Goal: Information Seeking & Learning: Learn about a topic

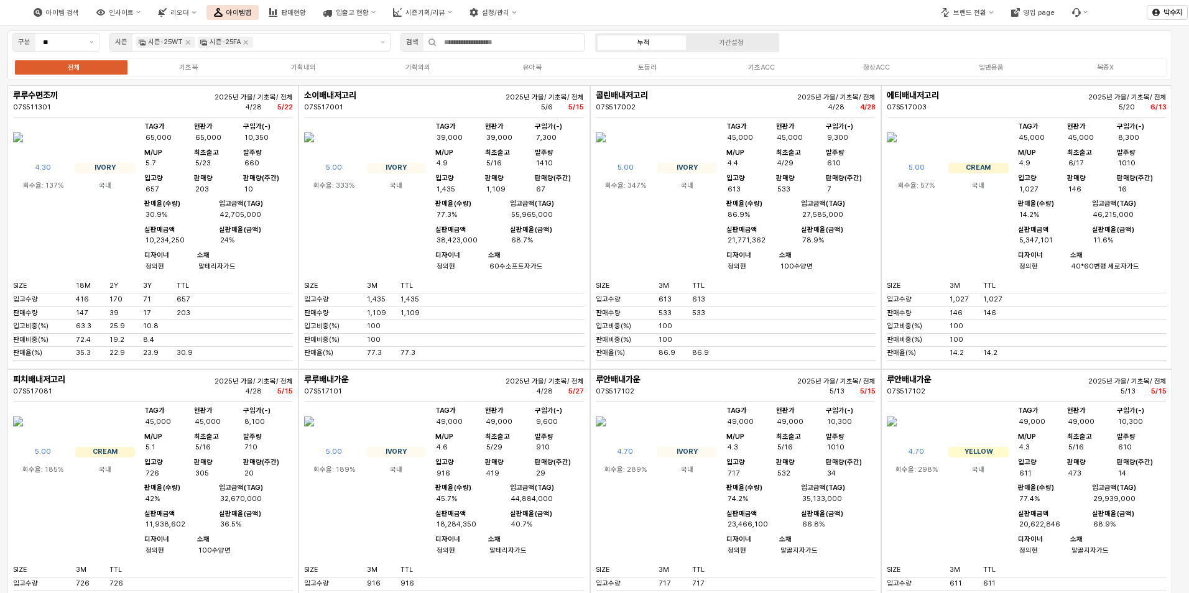
click at [901, 86] on div "에티배내저고리 07S517003 2025년 가을/ 기초복/ 전체 5/20 [DATE] 5.00 CREAM 회수율: 57% 국내 TAG가 45,…" at bounding box center [1026, 227] width 291 height 284
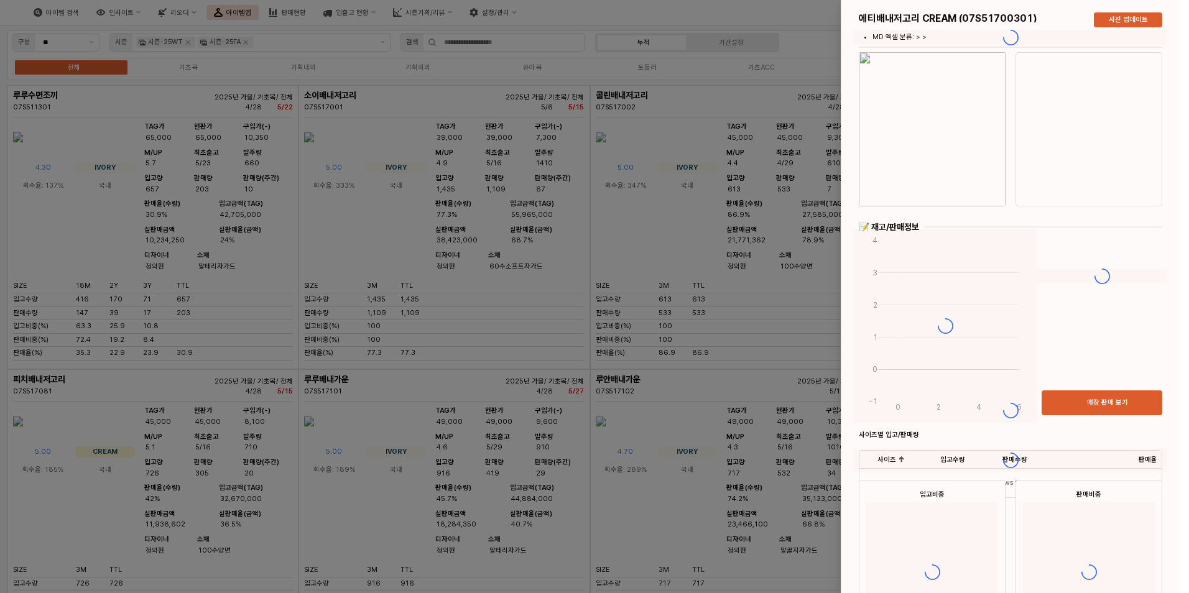
click at [773, 68] on div at bounding box center [594, 296] width 1189 height 593
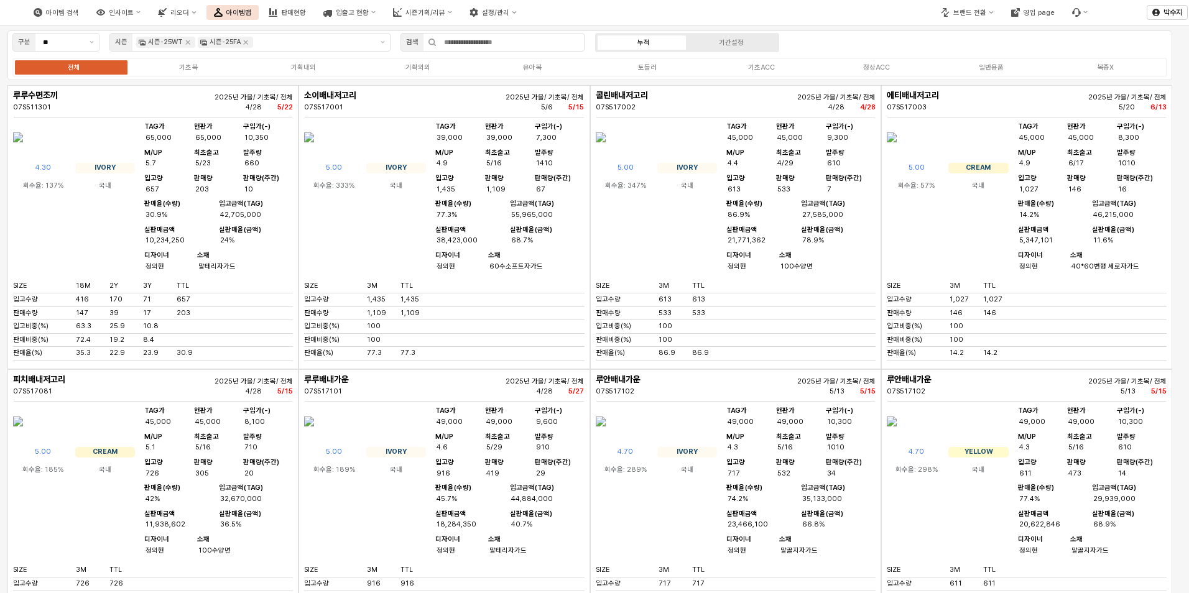
click at [888, 75] on div "전체 기초복 기획내의 기획외의 유아복 토들러 기초ACC 정상ACC 일반용품 복종X" at bounding box center [589, 67] width 1154 height 19
click at [881, 68] on div "정상ACC" at bounding box center [876, 67] width 27 height 8
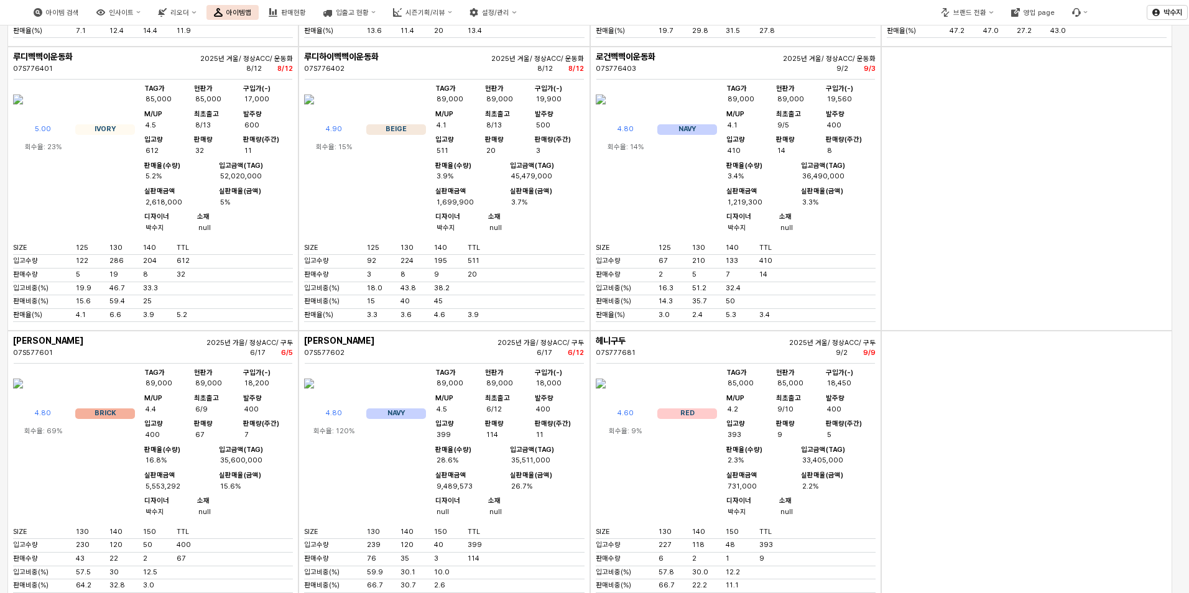
scroll to position [5594, 0]
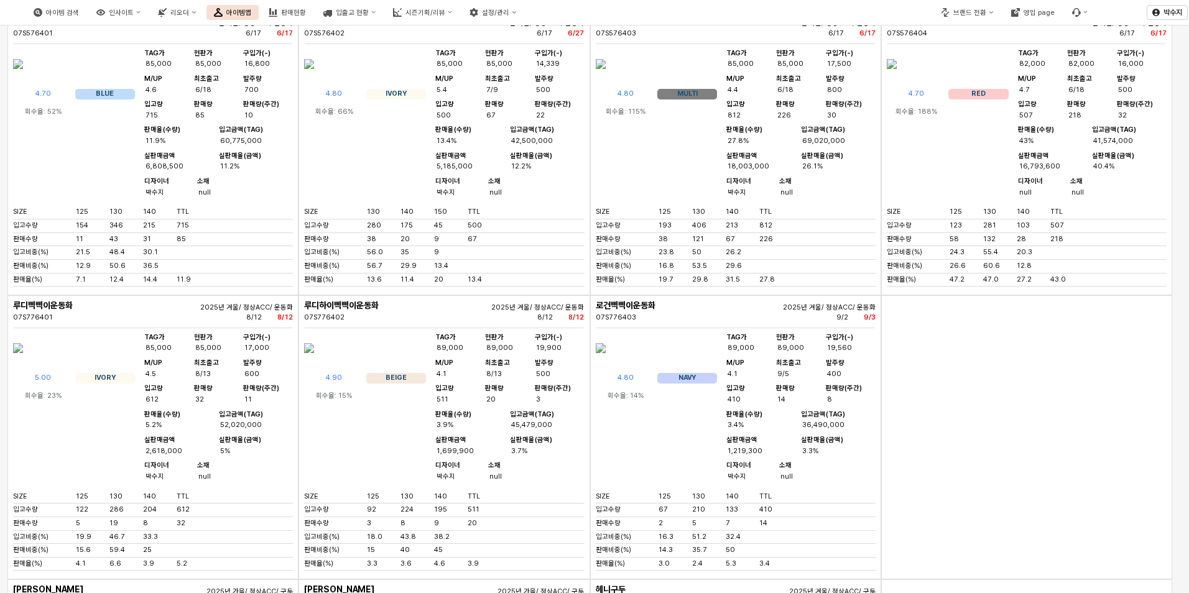
drag, startPoint x: 114, startPoint y: 297, endPoint x: 130, endPoint y: 299, distance: 15.7
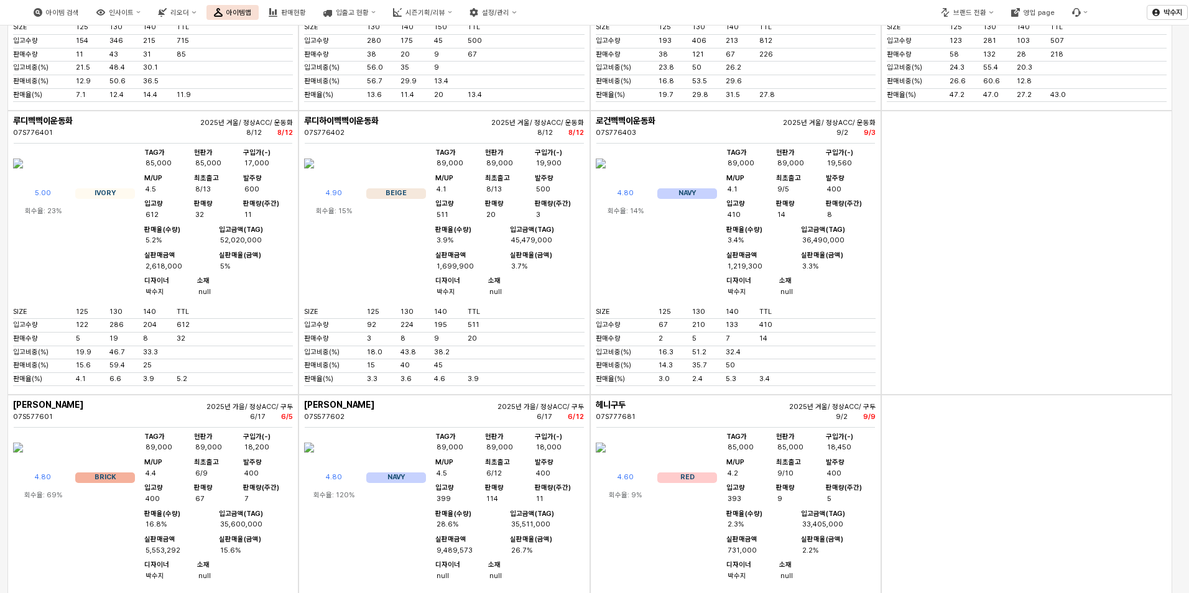
scroll to position [5781, 0]
click at [732, 44] on div "213" at bounding box center [742, 39] width 34 height 9
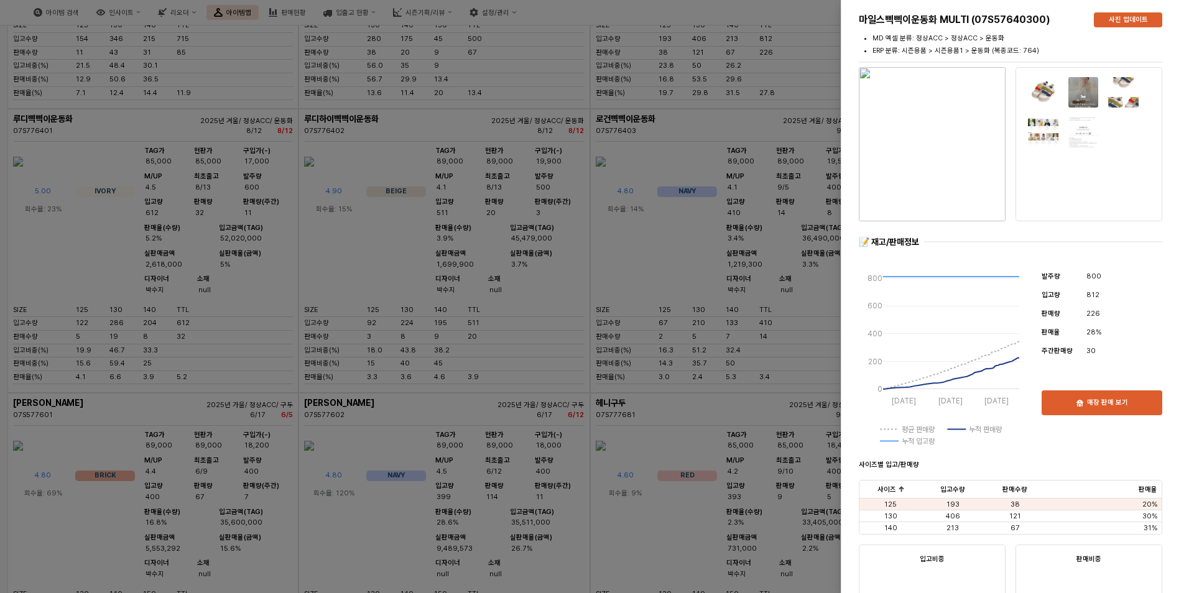
click at [623, 530] on div at bounding box center [594, 296] width 1189 height 593
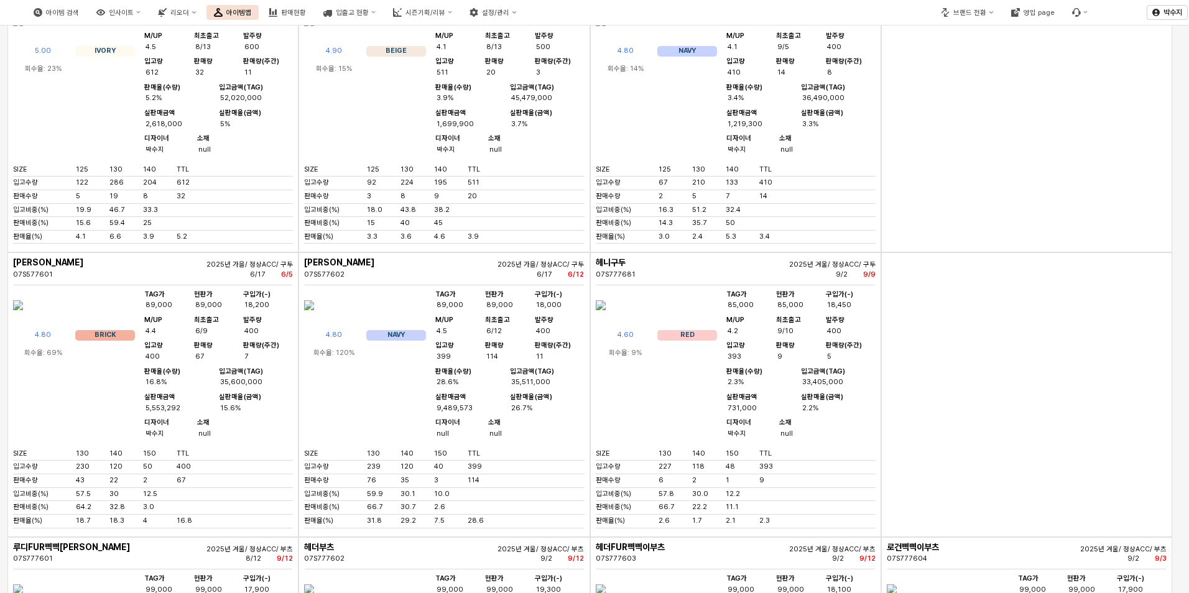
scroll to position [5924, 0]
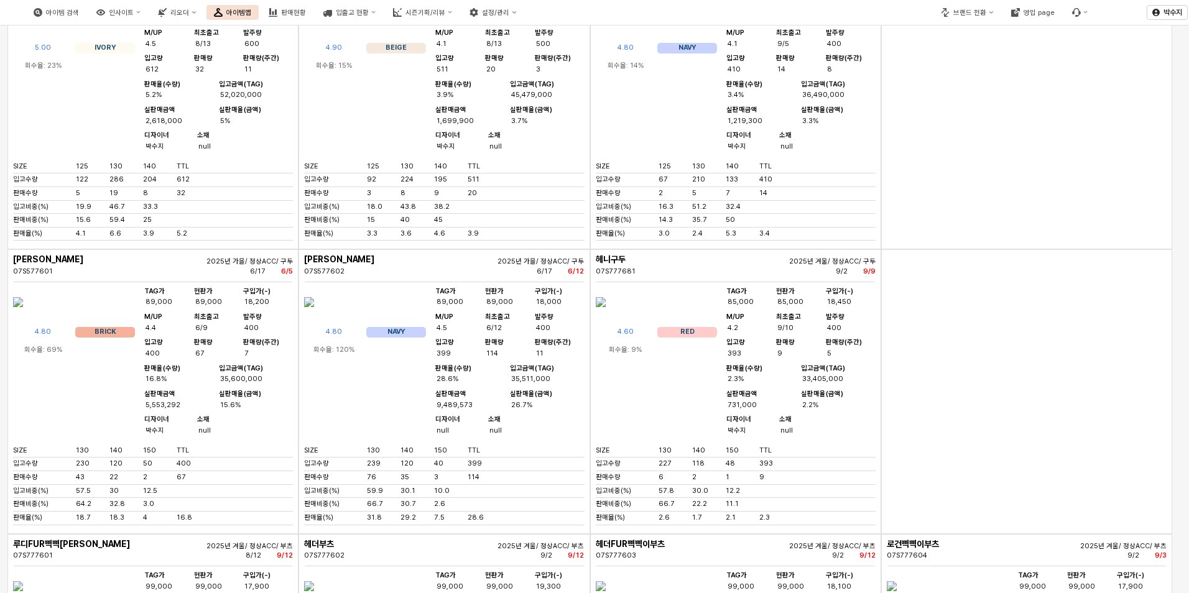
click at [1188, 18] on html "Skip to main content 아이템 검색 인사이트 리오더 아이템맵 판매현황 입출고 현황 시즌기획/리뷰 설정/관리 브랜드 전환 영업 p…" at bounding box center [594, 296] width 1189 height 593
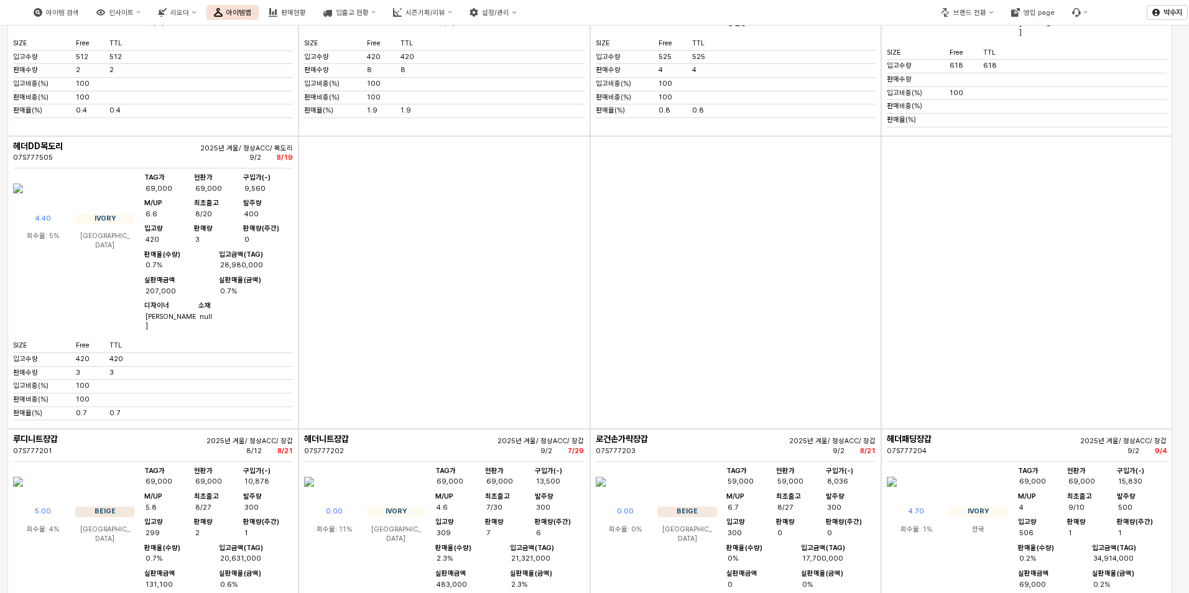
scroll to position [4495, 0]
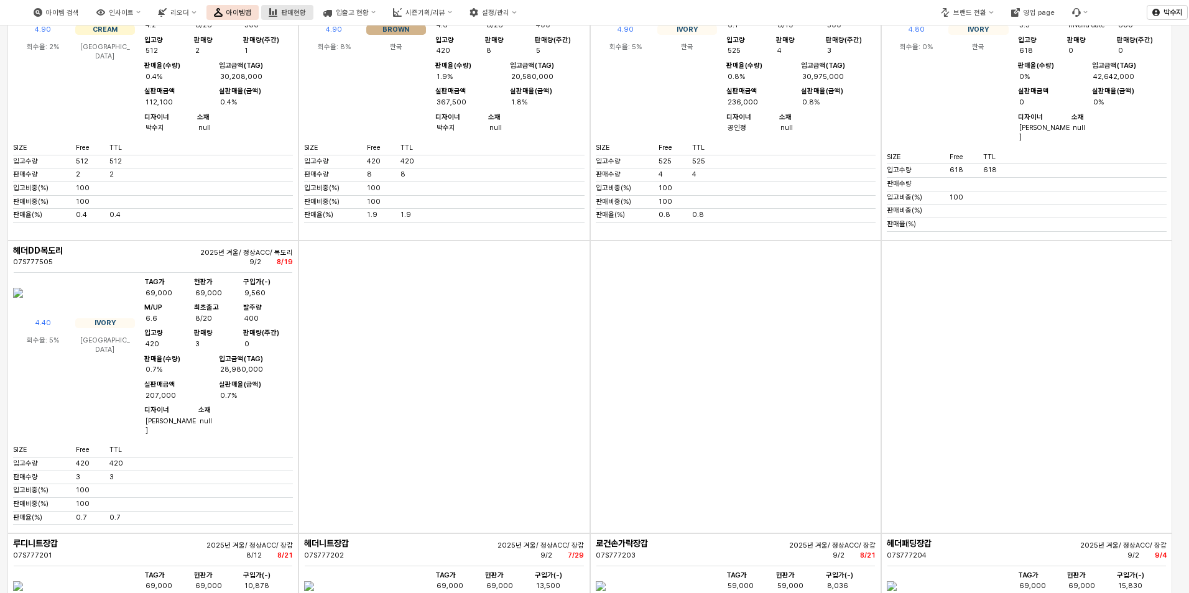
click at [313, 17] on button "판매현황" at bounding box center [287, 12] width 52 height 15
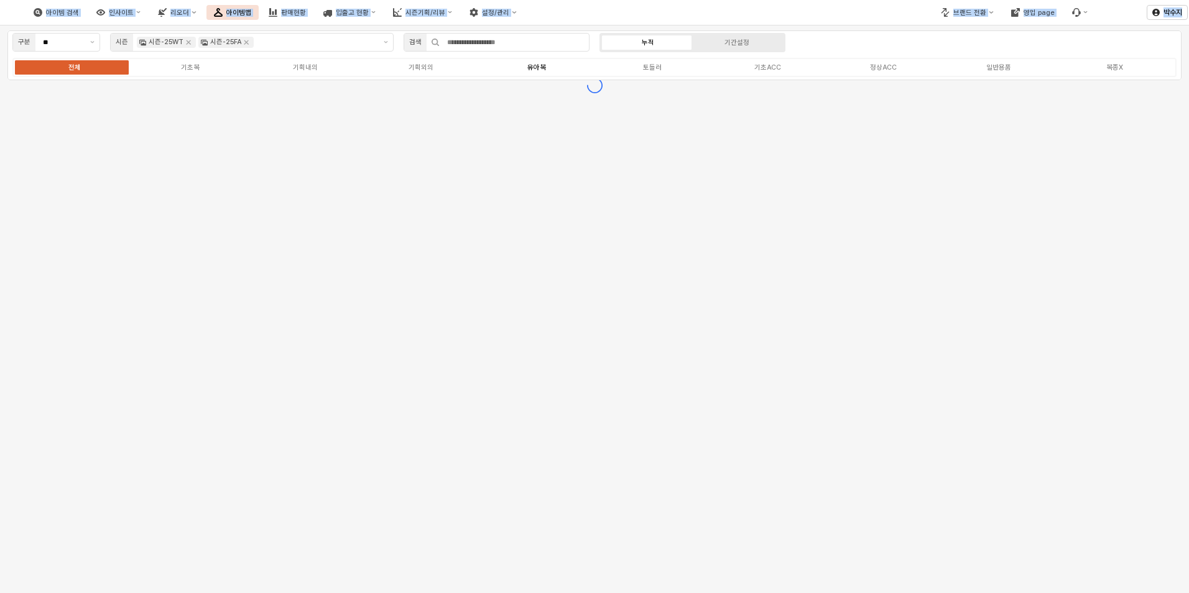
click at [528, 67] on div "유아복" at bounding box center [536, 67] width 19 height 8
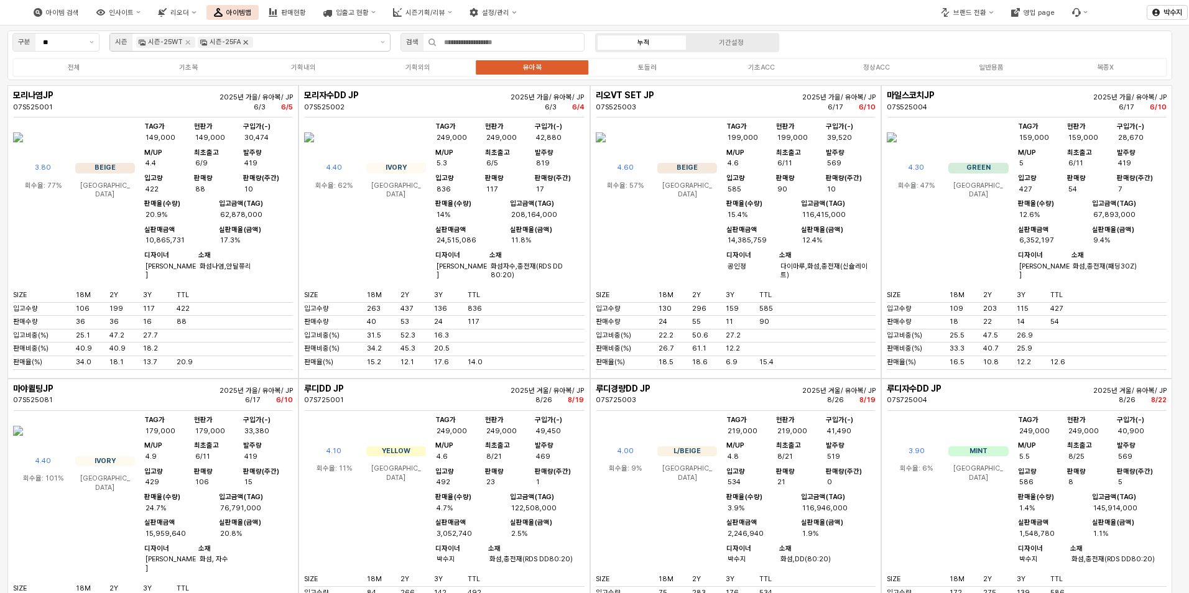
click at [244, 42] on icon "Remove 시즌-25FA" at bounding box center [246, 42] width 4 height 4
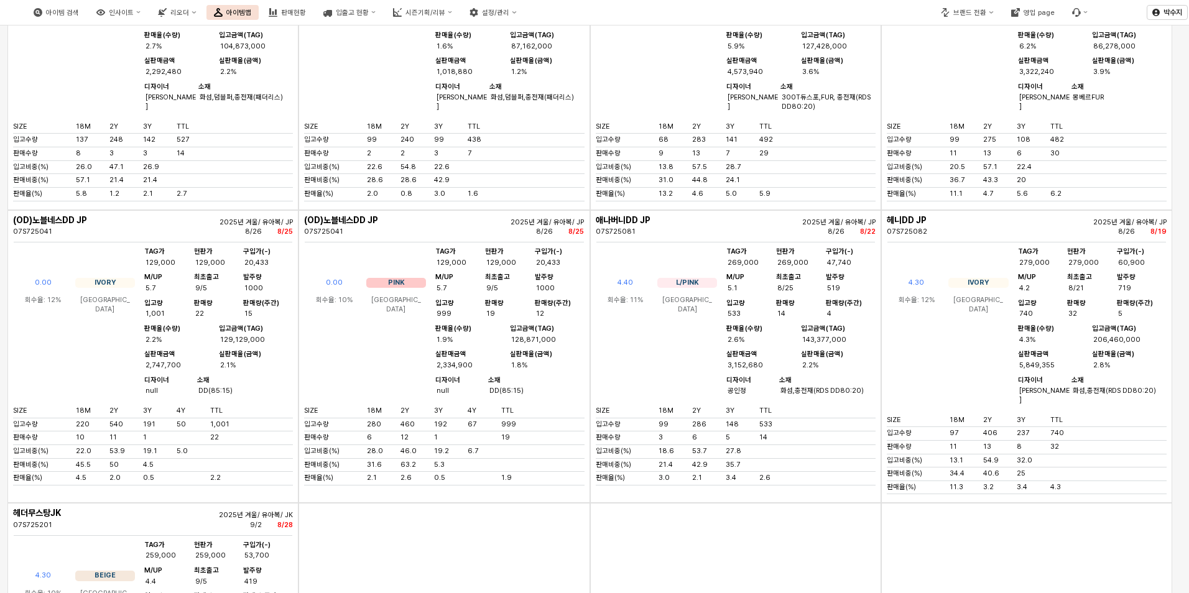
scroll to position [808, 0]
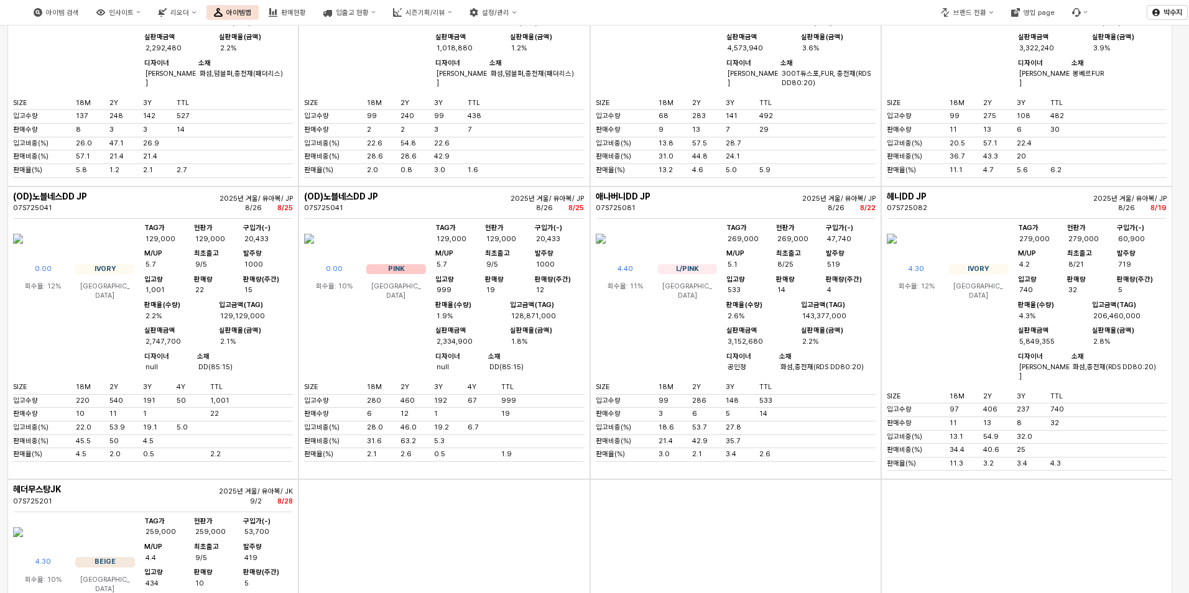
scroll to position [878, 0]
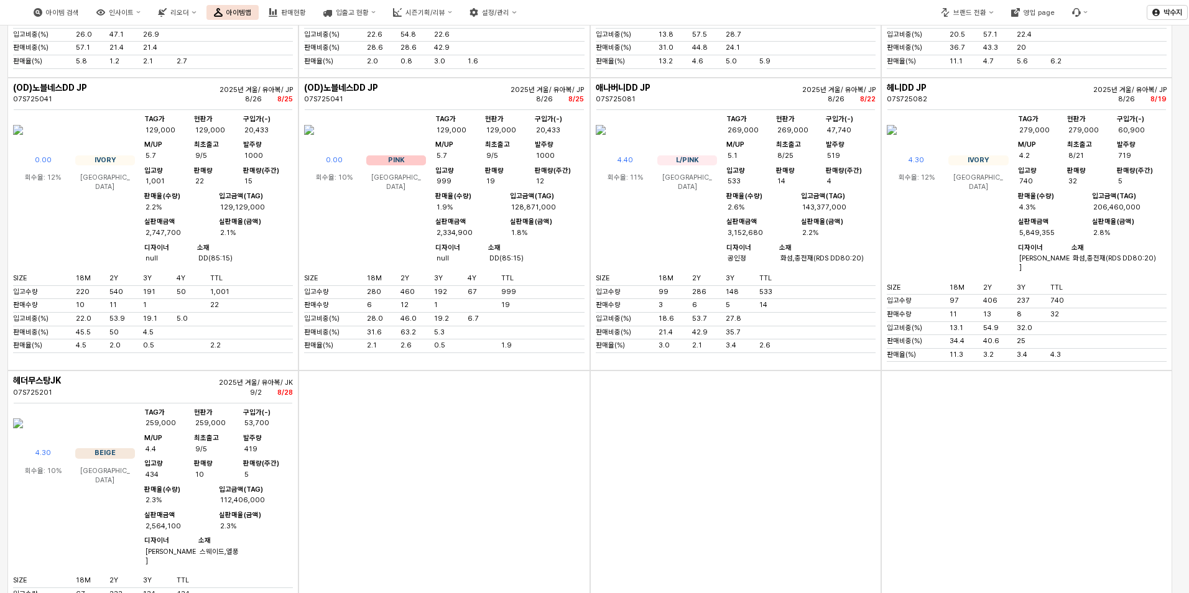
click at [314, 145] on img "App Frame" at bounding box center [309, 130] width 10 height 30
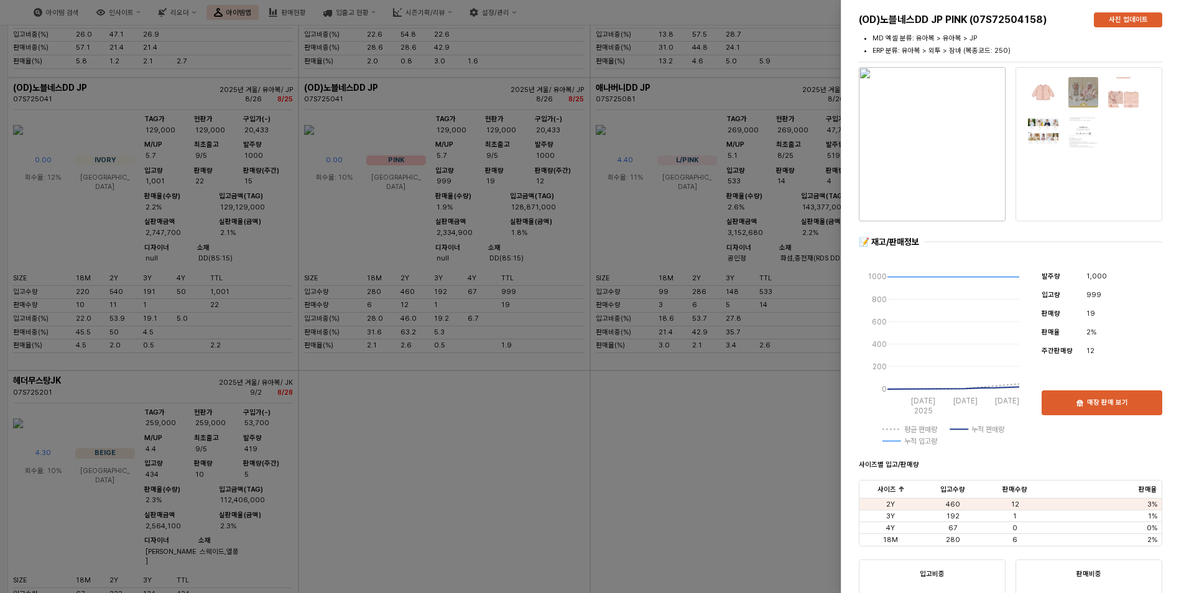
click at [937, 176] on img "button" at bounding box center [931, 144] width 147 height 154
click at [625, 333] on div at bounding box center [594, 296] width 1189 height 593
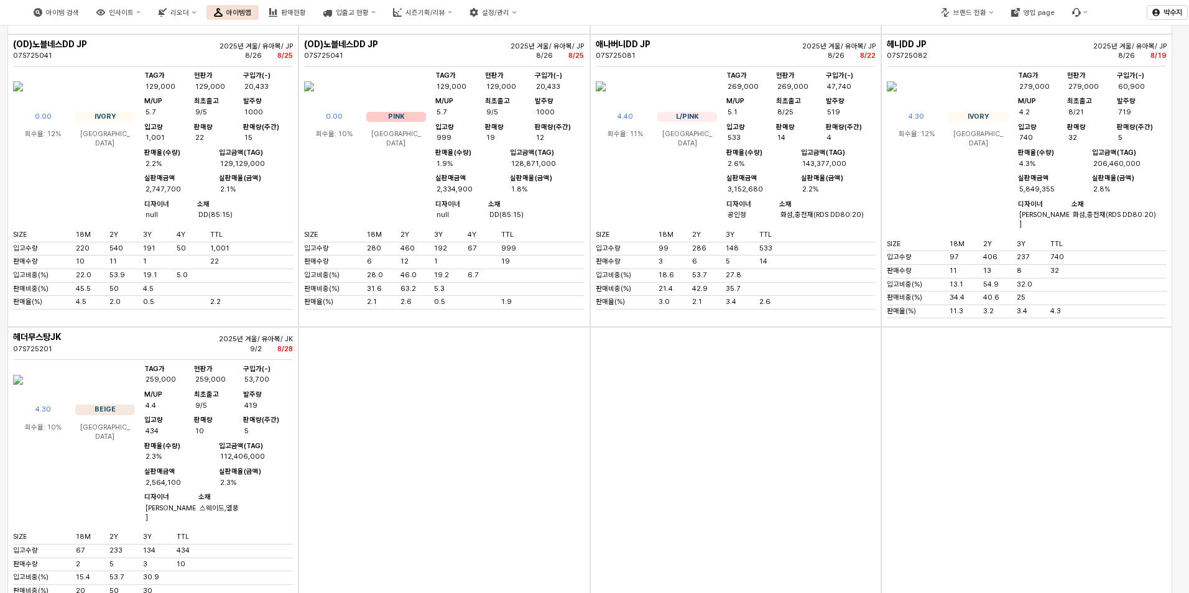
scroll to position [940, 0]
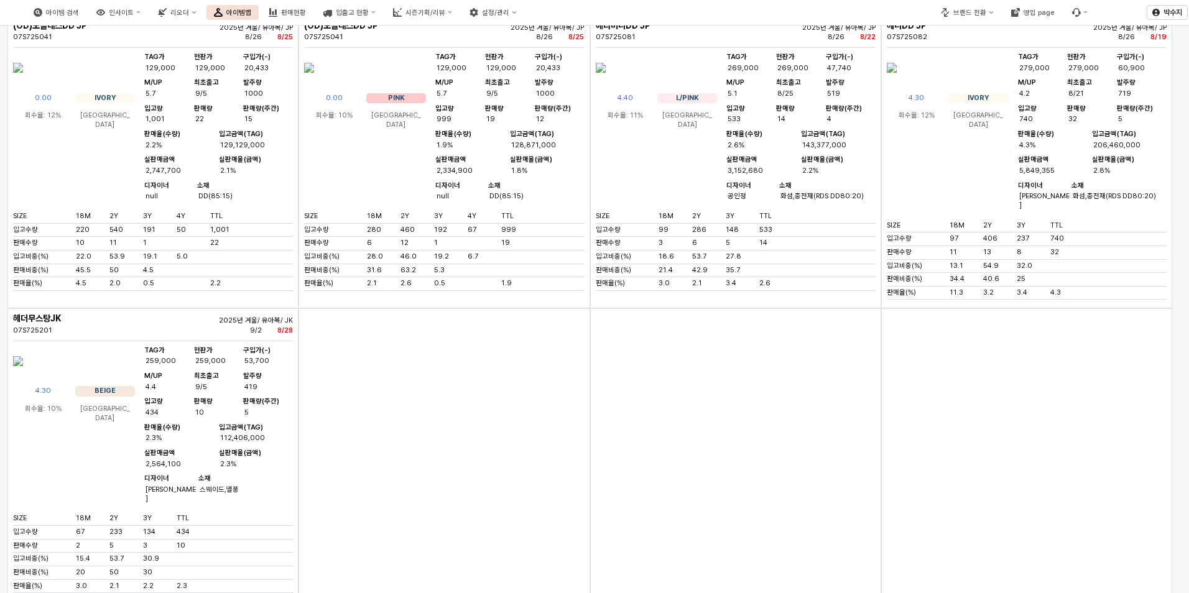
click at [314, 83] on img "App Frame" at bounding box center [309, 68] width 10 height 30
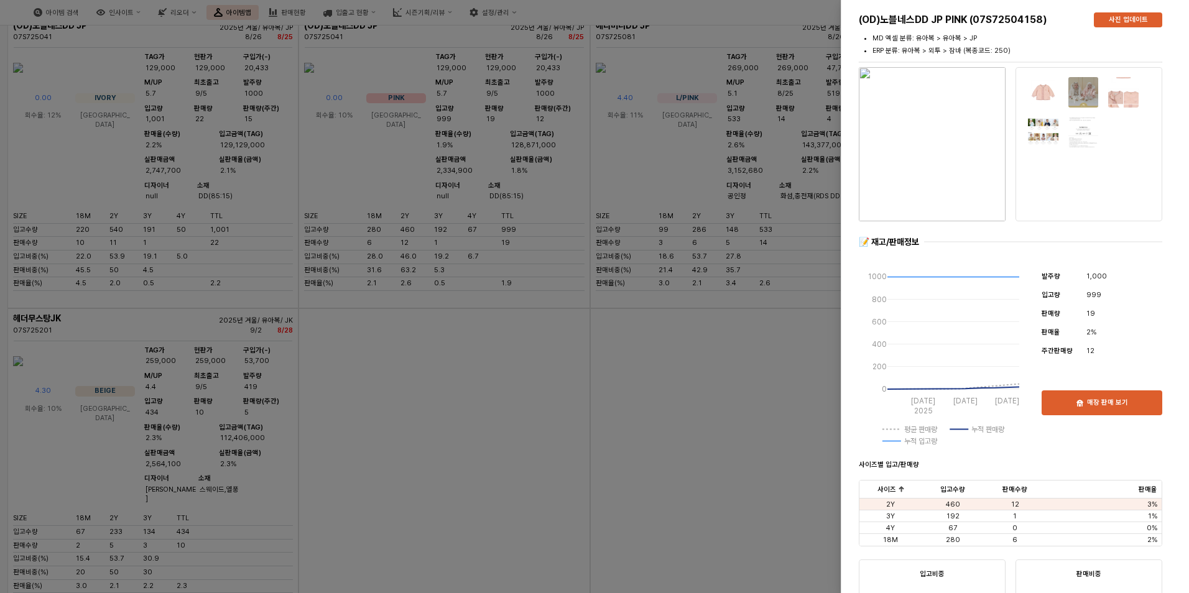
click at [938, 129] on img "button" at bounding box center [931, 144] width 147 height 154
click at [701, 502] on div at bounding box center [594, 296] width 1189 height 593
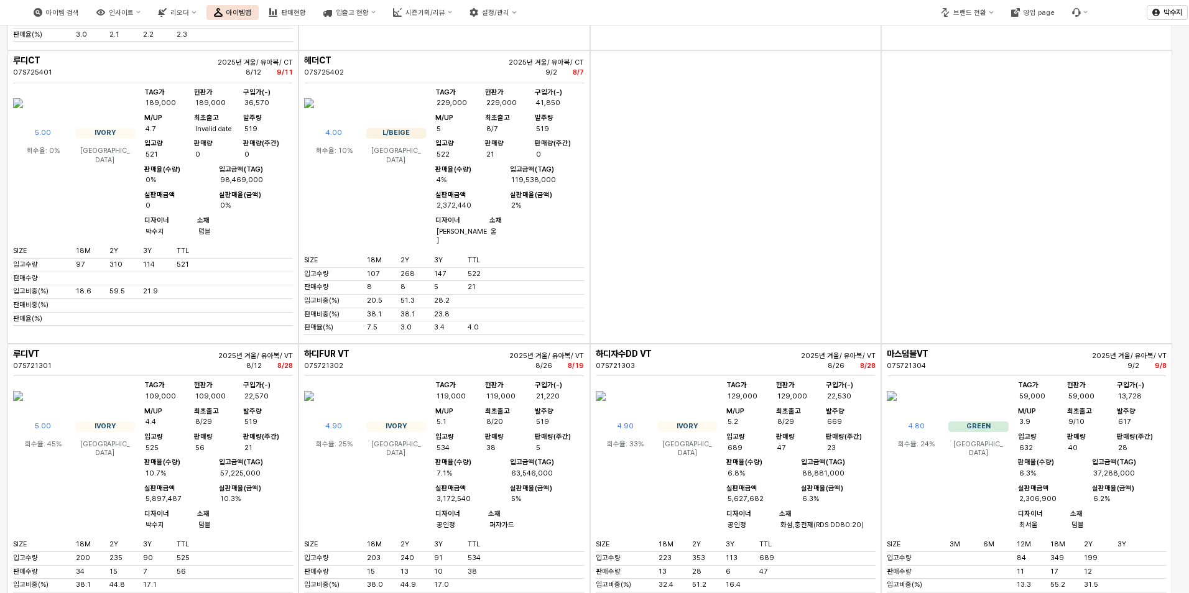
scroll to position [1430, 0]
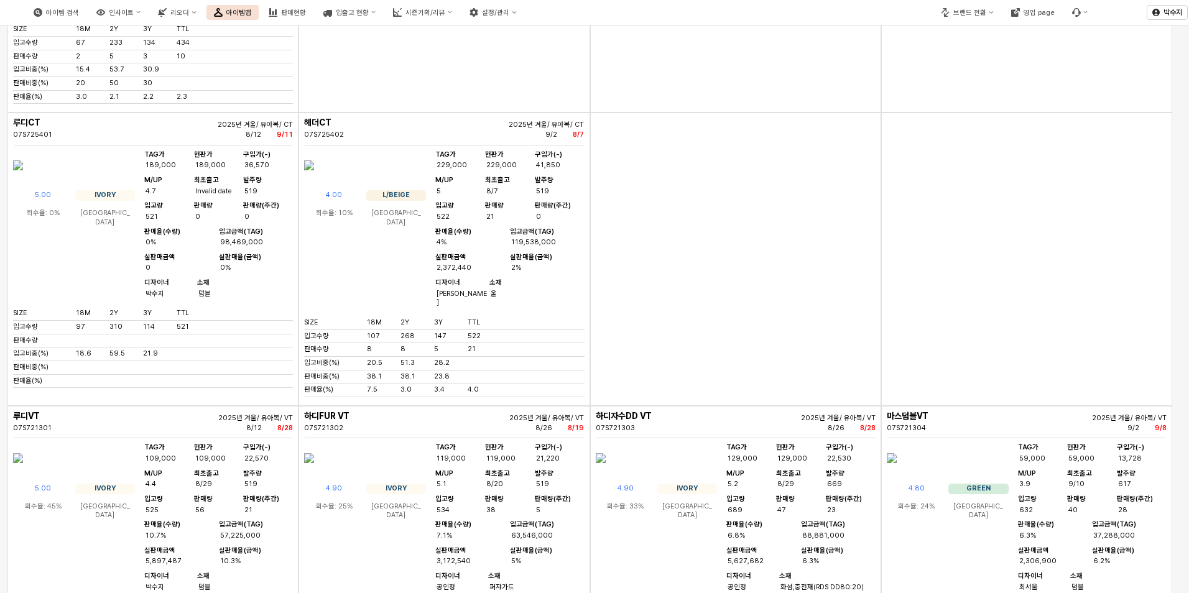
click at [23, 180] on img "App Frame" at bounding box center [18, 165] width 10 height 30
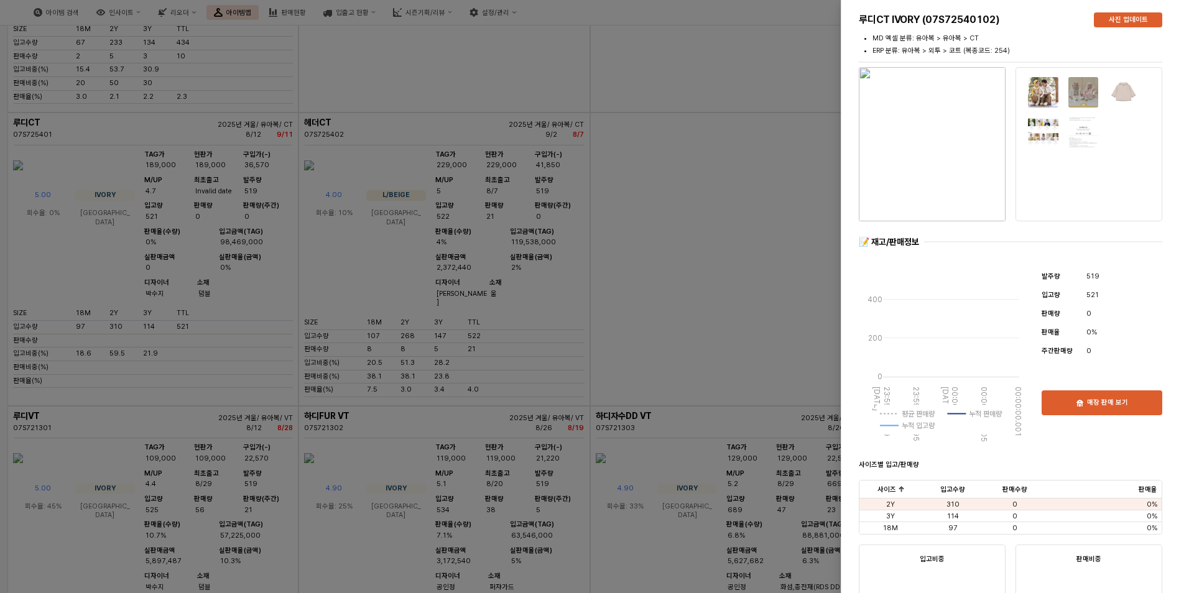
click at [946, 146] on img "button" at bounding box center [931, 144] width 147 height 154
click at [622, 270] on div at bounding box center [594, 296] width 1189 height 593
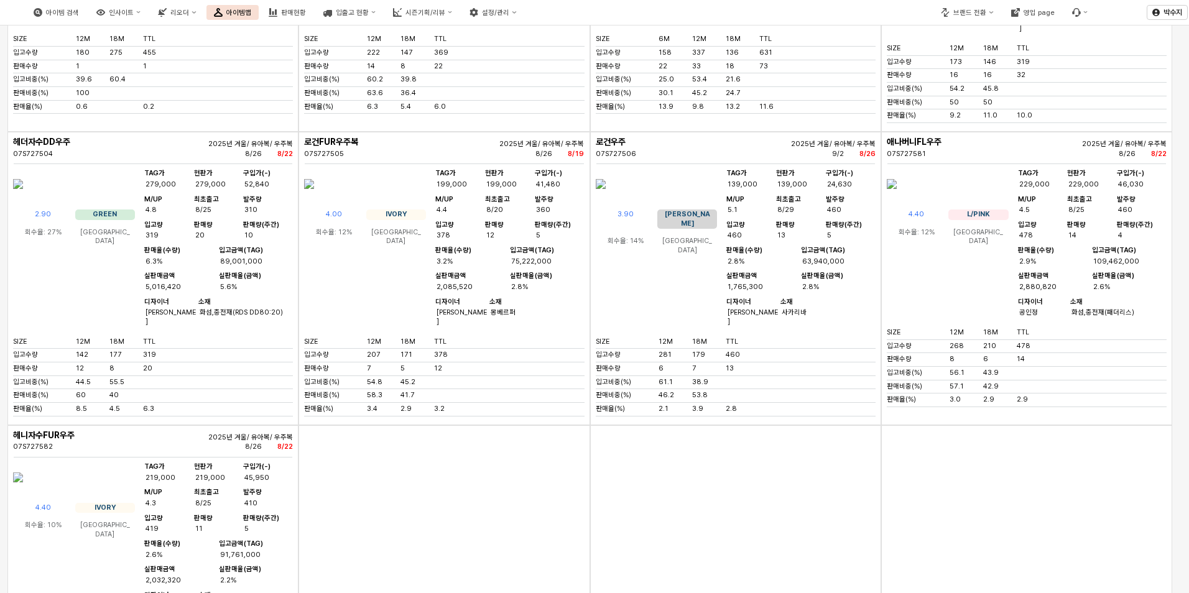
scroll to position [5484, 0]
